Goal: Navigation & Orientation: Find specific page/section

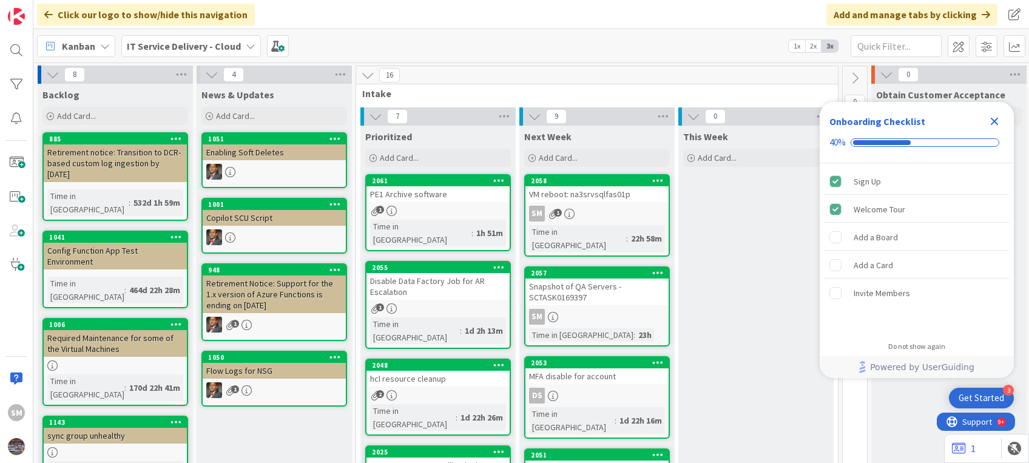
click at [990, 119] on icon "Close Checklist" at bounding box center [994, 121] width 15 height 15
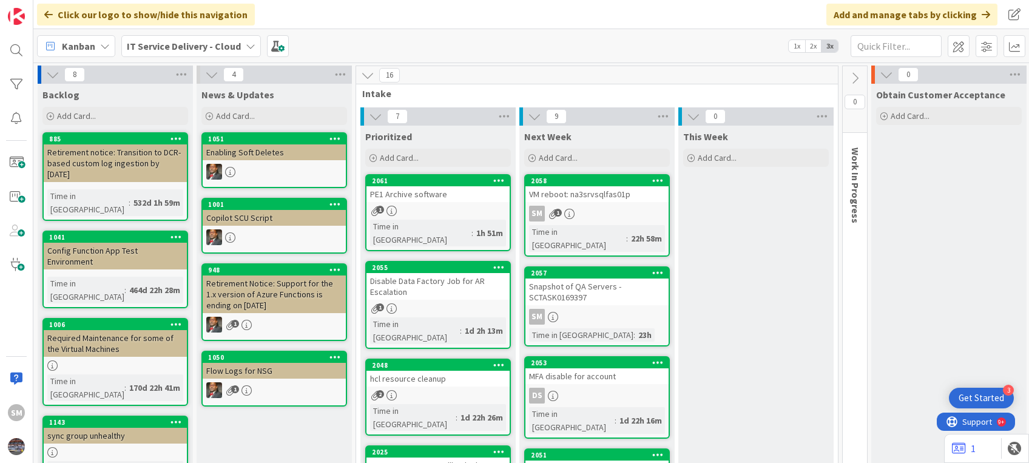
click at [578, 212] on div "SM 1" at bounding box center [597, 214] width 143 height 16
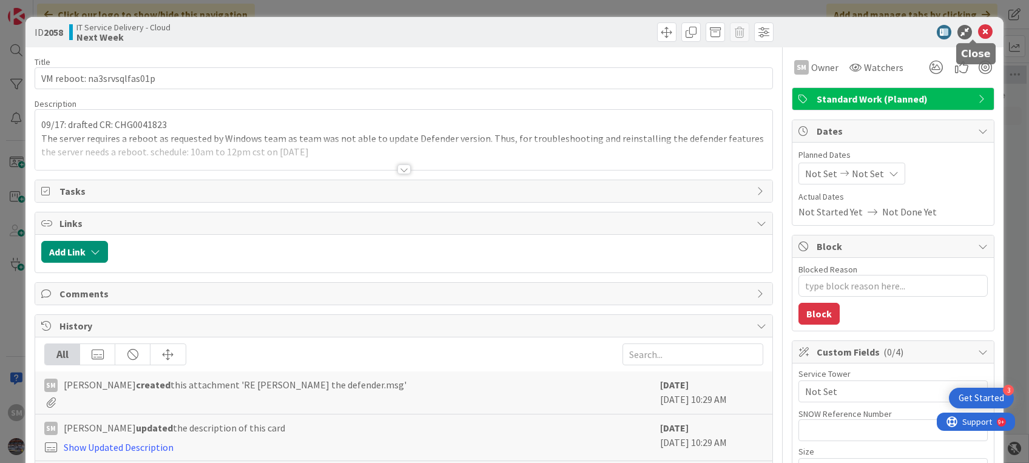
click at [978, 29] on icon at bounding box center [985, 32] width 15 height 15
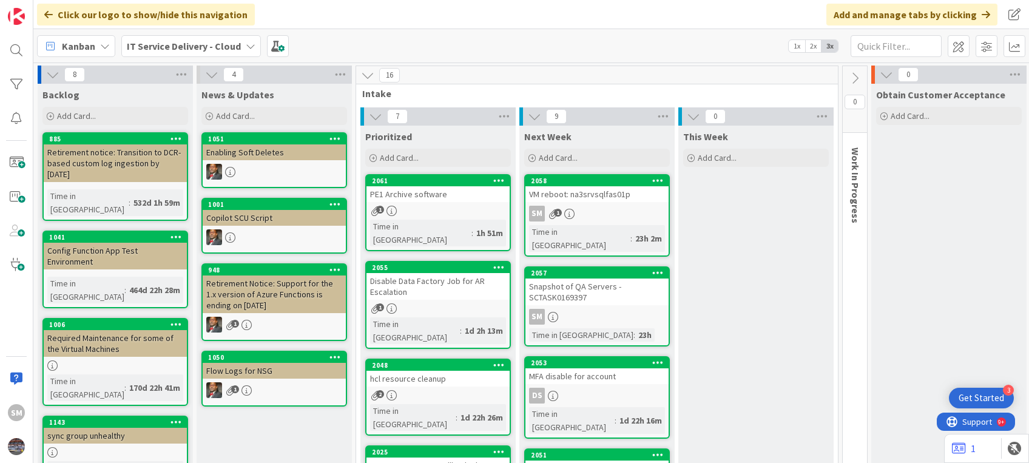
click at [473, 197] on div "PE1 Archive software" at bounding box center [438, 194] width 143 height 16
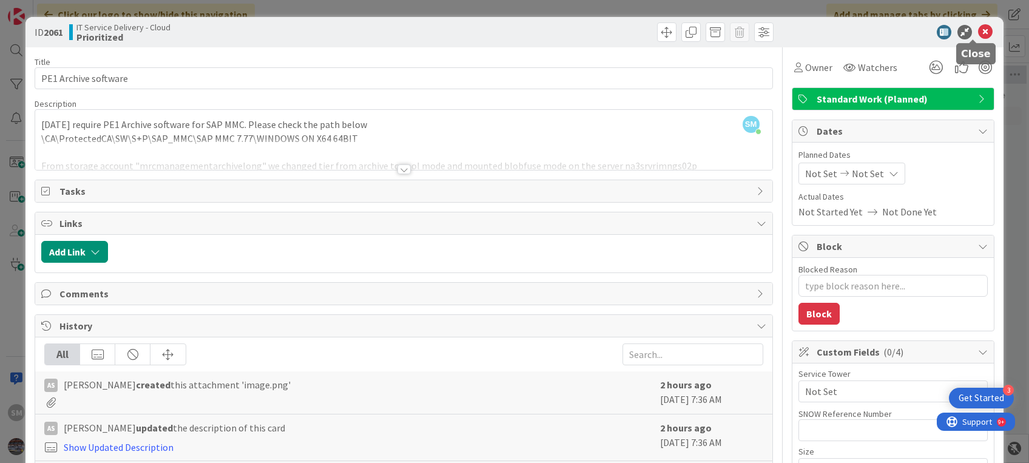
click at [978, 29] on icon at bounding box center [985, 32] width 15 height 15
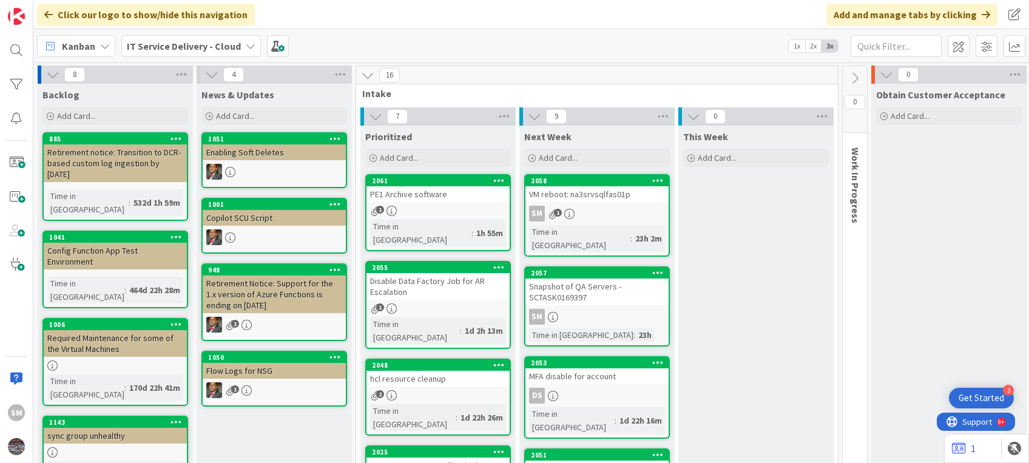
click at [598, 309] on div "SM" at bounding box center [597, 317] width 143 height 16
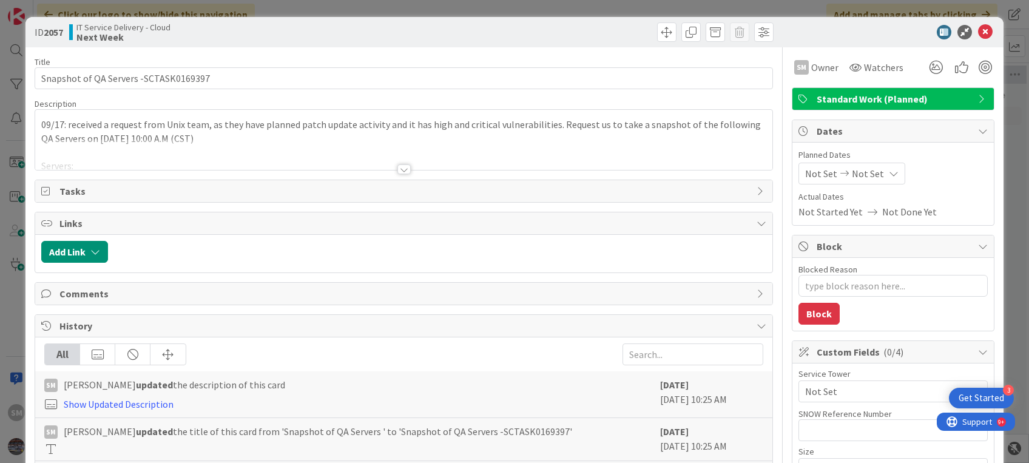
click at [171, 159] on div at bounding box center [403, 154] width 737 height 31
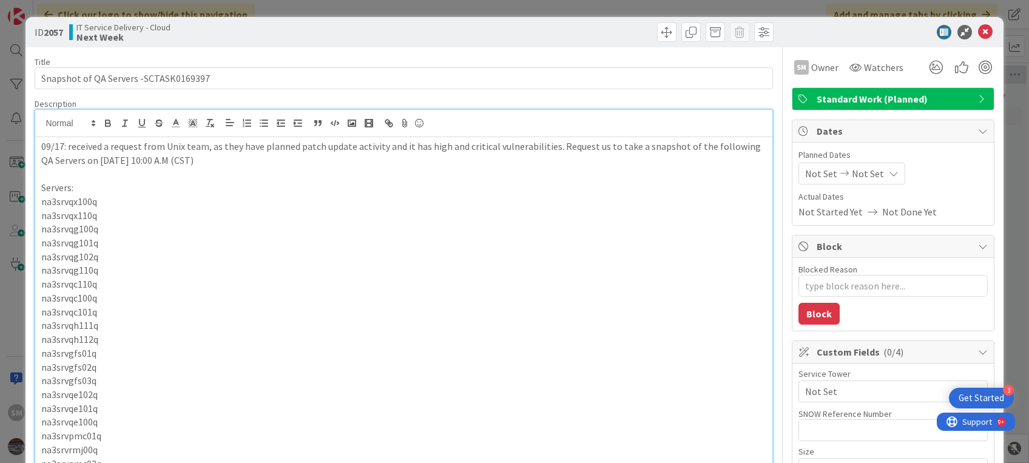
click at [38, 147] on div "09/17: received a request from Unix team, as they have planned patch update act…" at bounding box center [403, 316] width 737 height 359
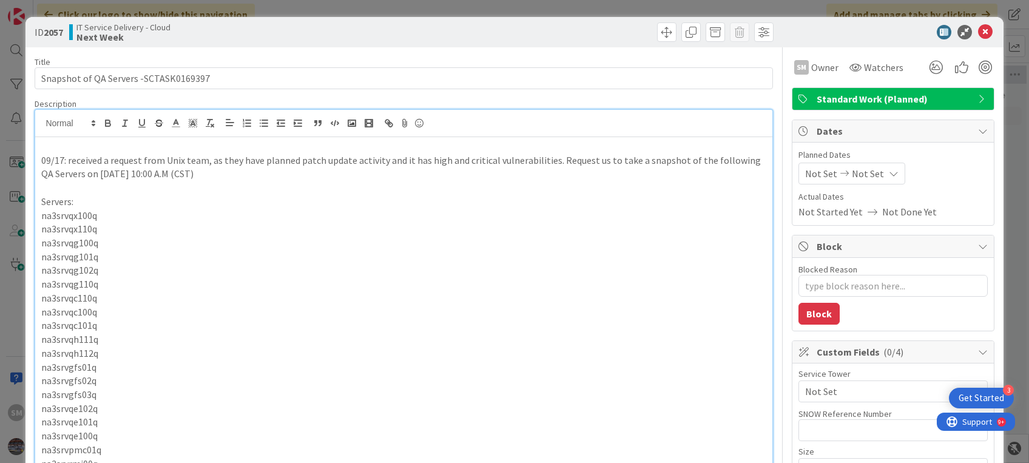
click at [51, 140] on p at bounding box center [403, 147] width 725 height 14
click at [978, 26] on icon at bounding box center [985, 32] width 15 height 15
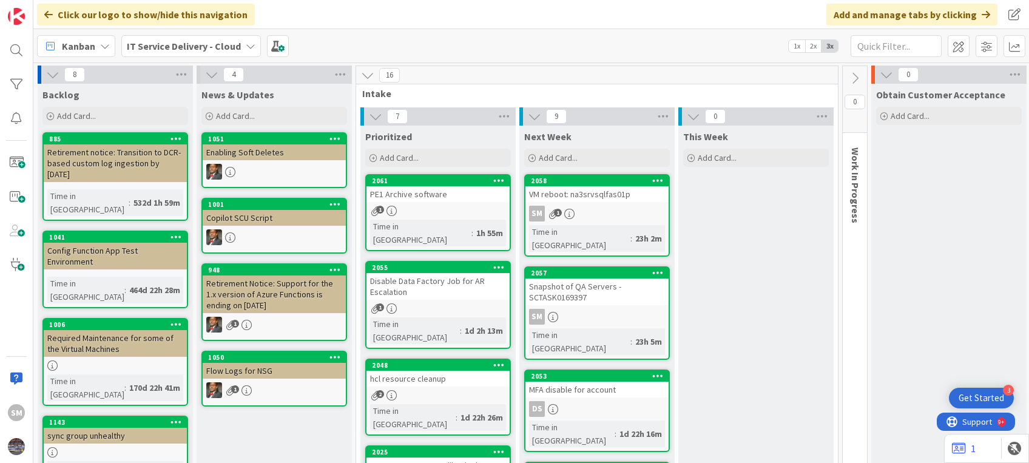
click at [595, 279] on div "Snapshot of QA Servers -SCTASK0169397" at bounding box center [597, 292] width 143 height 27
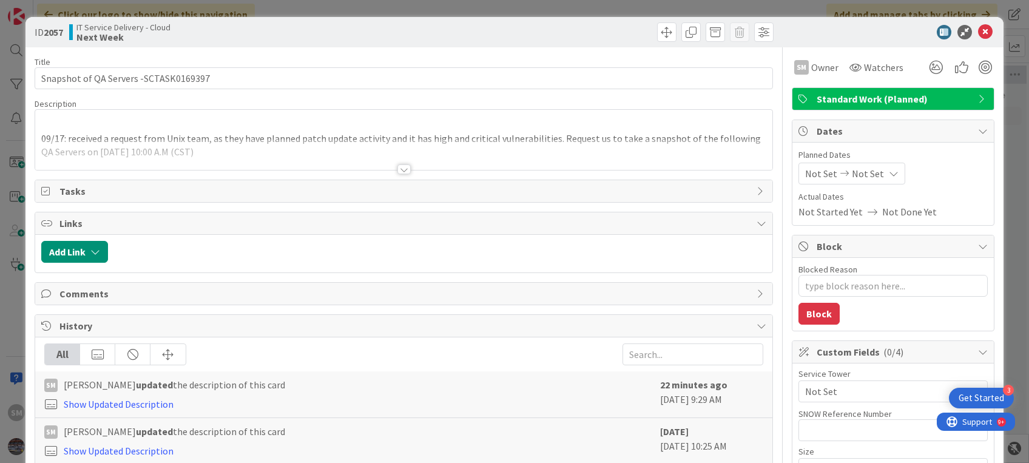
type textarea "x"
click at [53, 115] on div "09/17: received a request from Unix team, as they have planned patch update act…" at bounding box center [403, 140] width 737 height 60
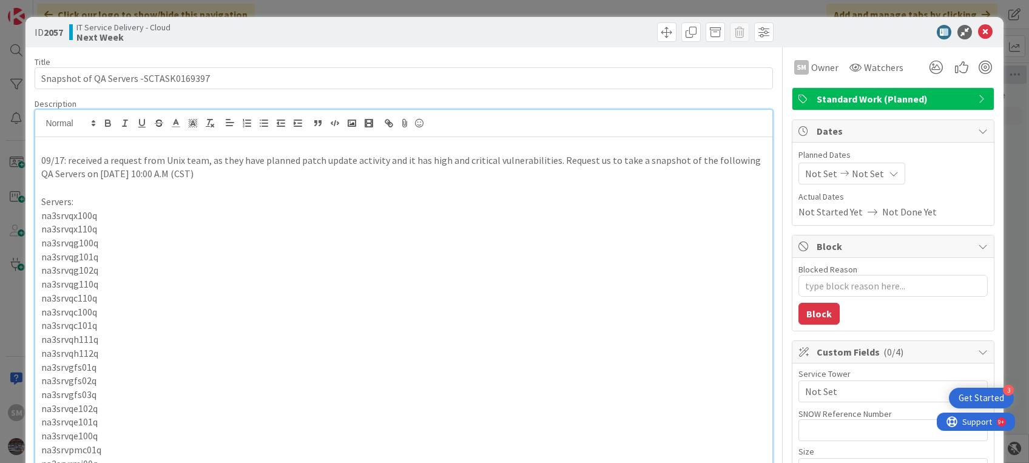
click at [49, 140] on p at bounding box center [403, 147] width 725 height 14
click at [978, 36] on icon at bounding box center [985, 32] width 15 height 15
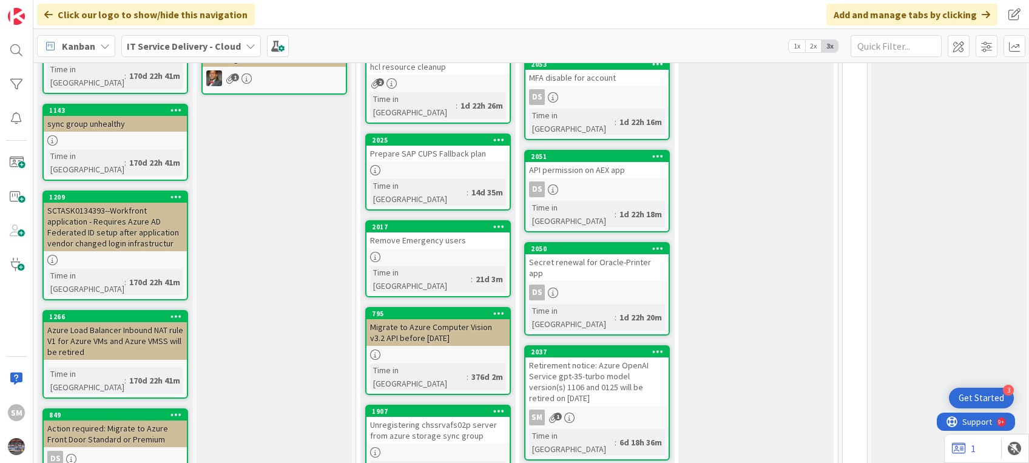
scroll to position [313, 0]
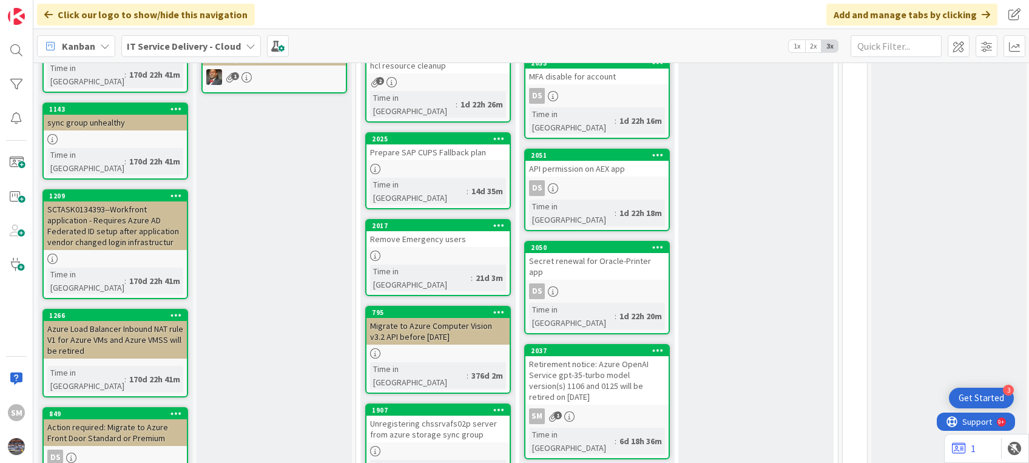
click at [561, 356] on div "Retirement notice: Azure OpenAI Service gpt-35-turbo model version(s) 1106 and …" at bounding box center [597, 380] width 143 height 49
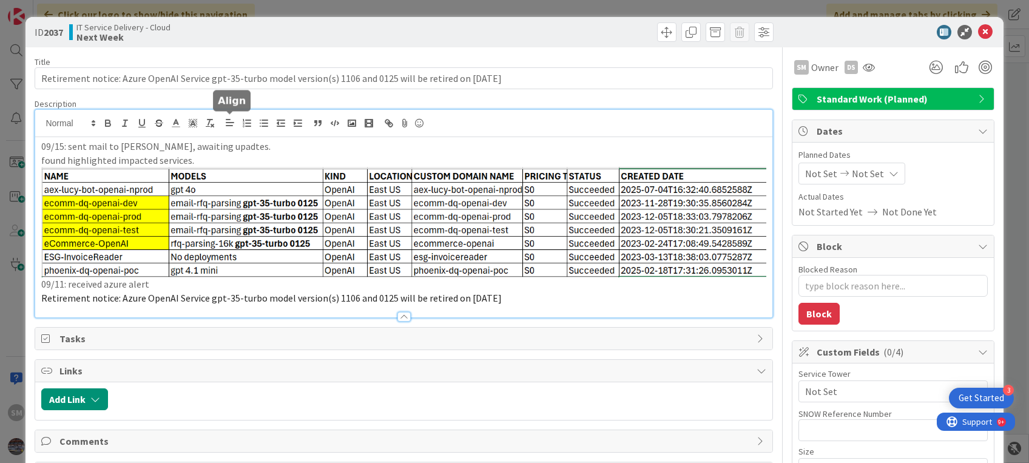
click at [226, 126] on div "09/15: sent mail to [PERSON_NAME], awaiting upadtes. found highlighted impacted…" at bounding box center [403, 214] width 737 height 208
click at [37, 142] on div "09/15: sent mail to [PERSON_NAME], awaiting upadtes. found highlighted impacted…" at bounding box center [403, 227] width 737 height 180
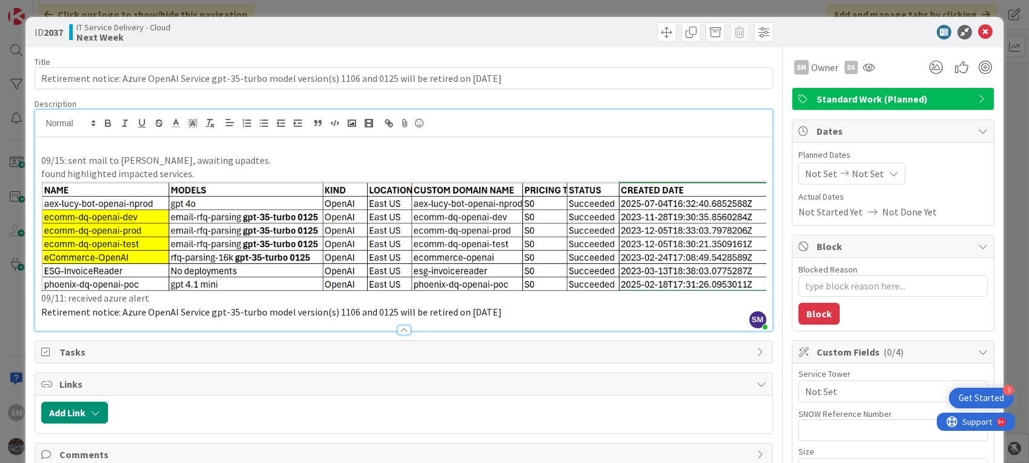
type textarea "x"
click at [44, 143] on p at bounding box center [403, 147] width 725 height 14
click at [80, 144] on p "09/16: [PERSON_NAME] with [PERSON_NAME] on this." at bounding box center [403, 147] width 725 height 14
click at [271, 145] on p "09/16: [PERSON_NAME] checking with [PERSON_NAME] on this." at bounding box center [403, 147] width 725 height 14
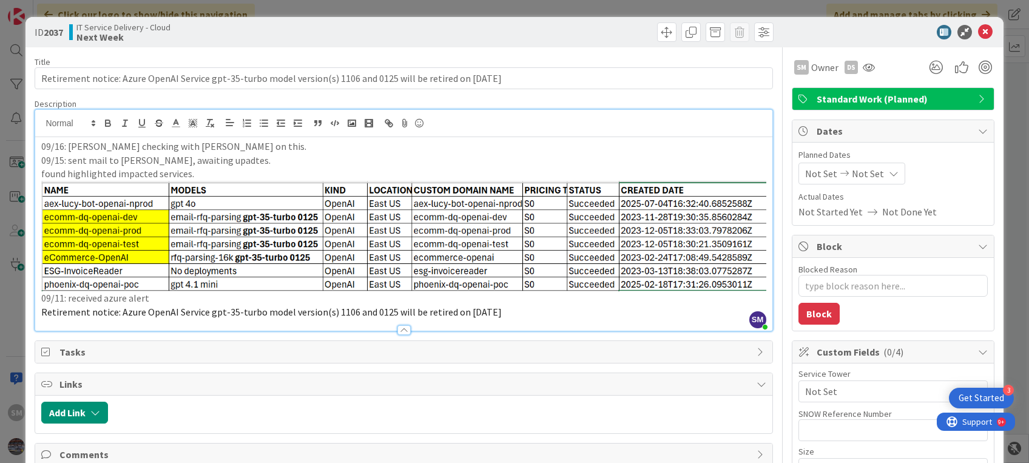
click at [63, 140] on p "09/16: [PERSON_NAME] checking with [PERSON_NAME] on this." at bounding box center [403, 147] width 725 height 14
click at [978, 30] on icon at bounding box center [985, 32] width 15 height 15
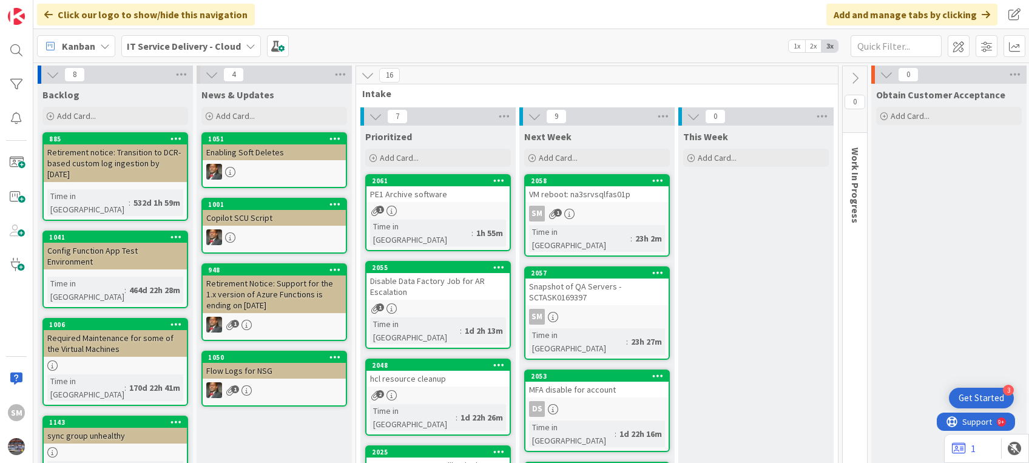
click at [598, 282] on div "Snapshot of QA Servers -SCTASK0169397" at bounding box center [597, 292] width 143 height 27
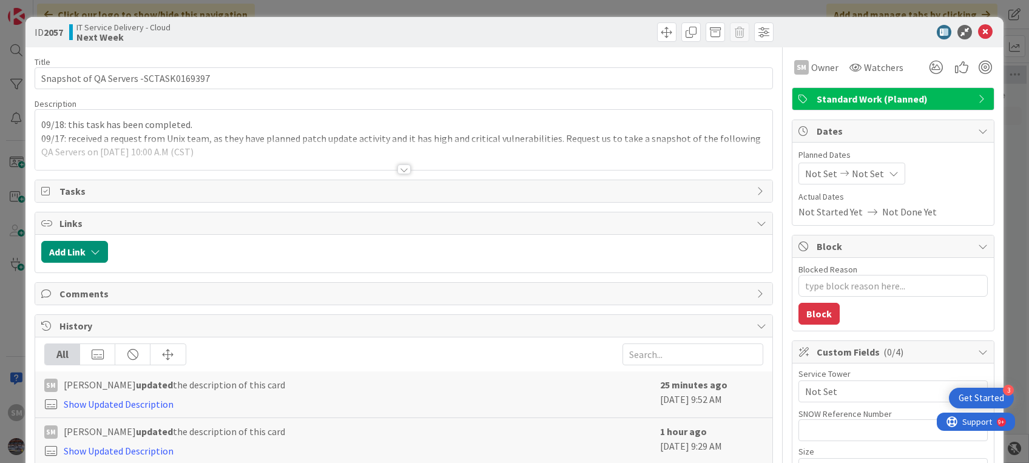
type textarea "x"
click at [397, 169] on div at bounding box center [403, 169] width 13 height 10
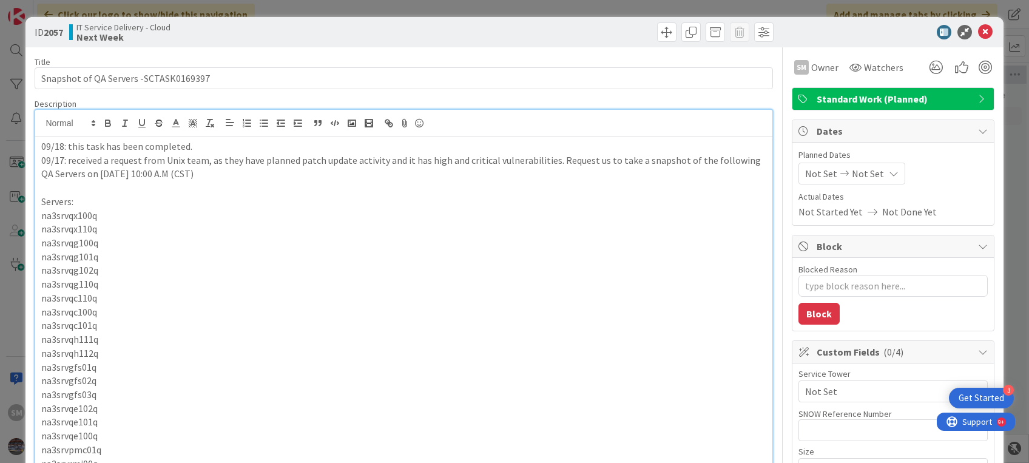
click at [393, 169] on p "09/17: received a request from Unix team, as they have planned patch update act…" at bounding box center [403, 167] width 725 height 27
click at [978, 28] on icon at bounding box center [985, 32] width 15 height 15
